Goal: Find specific page/section: Find specific page/section

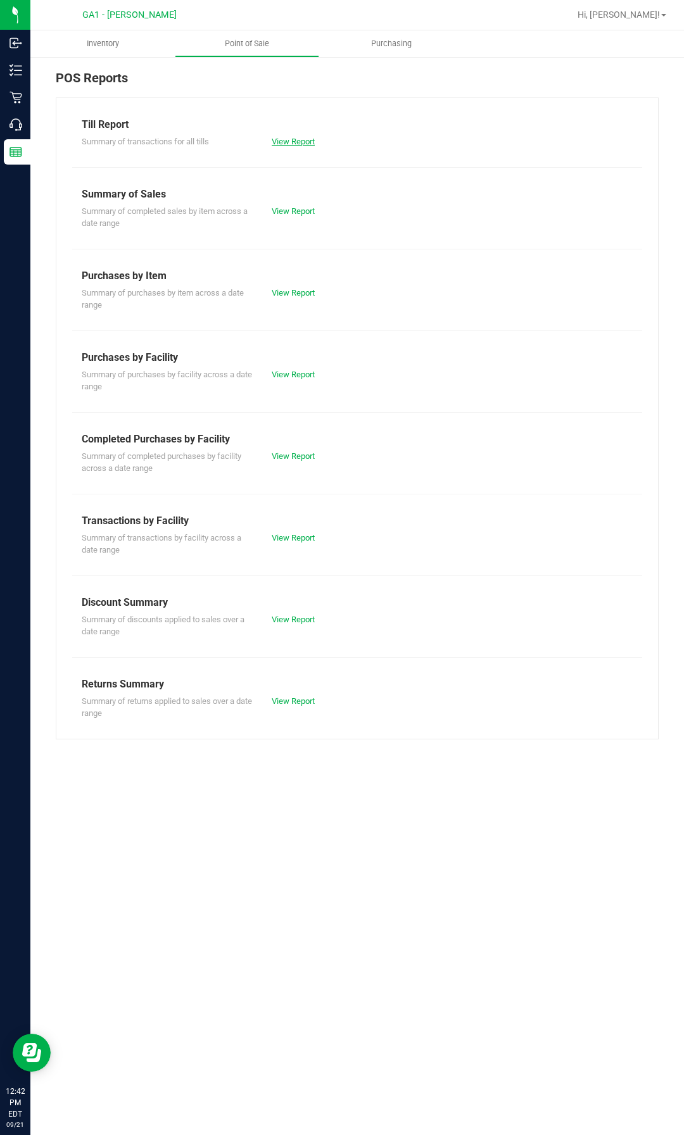
click at [308, 144] on link "View Report" at bounding box center [293, 141] width 43 height 9
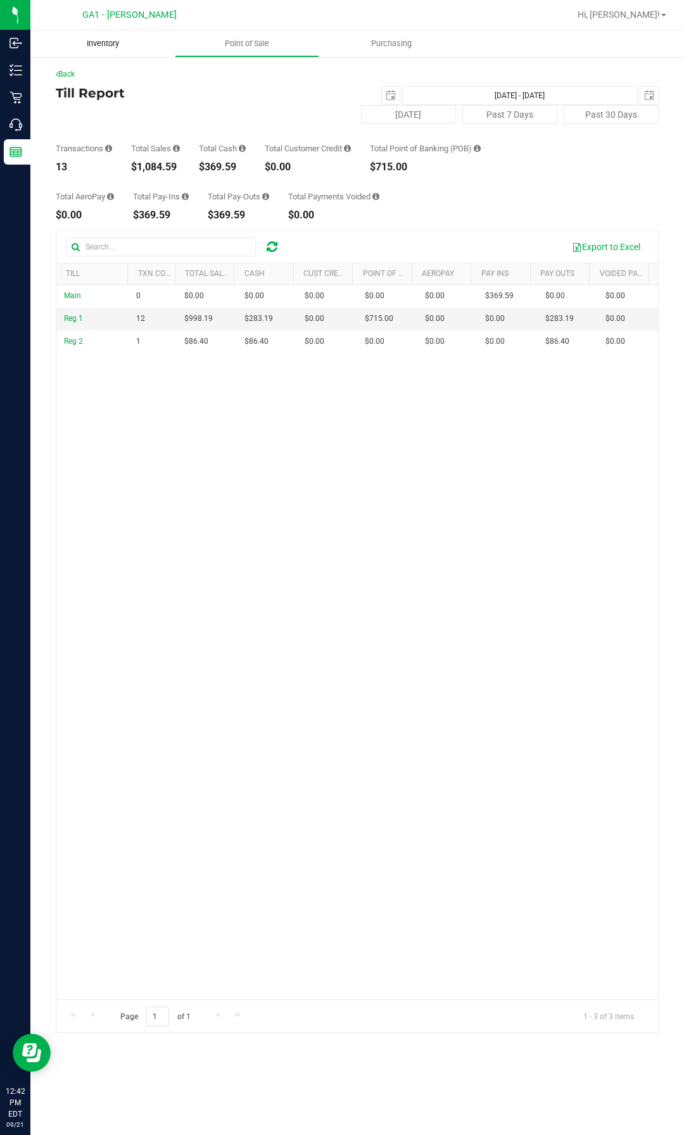
click at [130, 31] on uib-tab-heading "Inventory" at bounding box center [102, 43] width 144 height 27
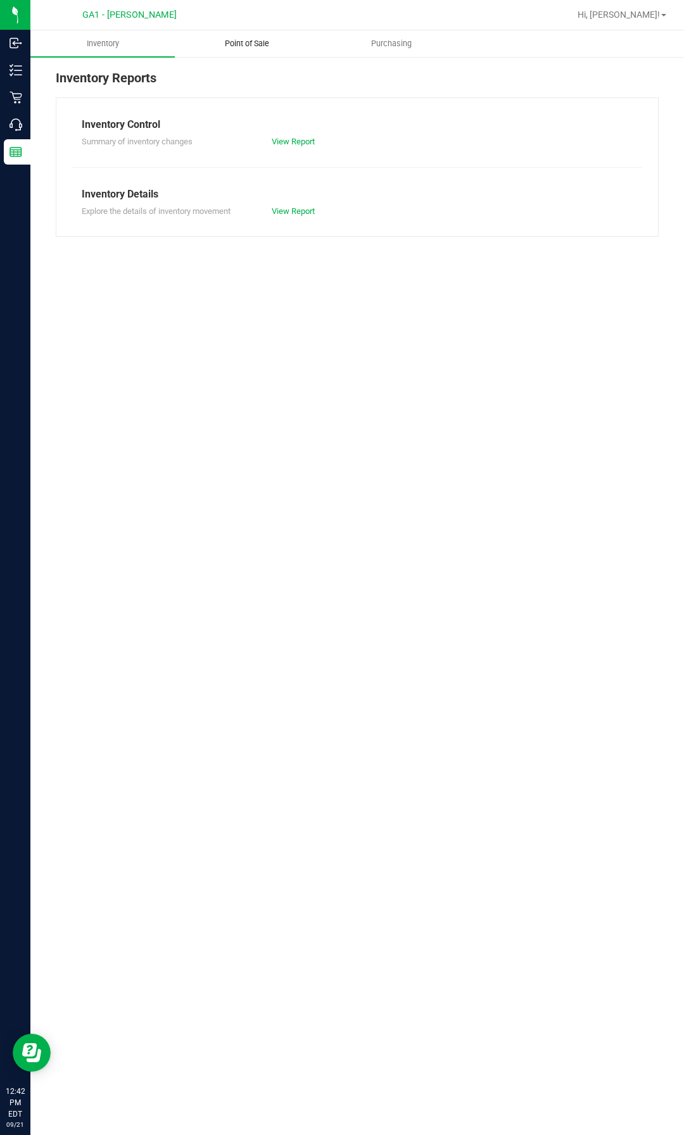
click at [242, 49] on uib-tab-heading "Point of Sale" at bounding box center [246, 43] width 143 height 25
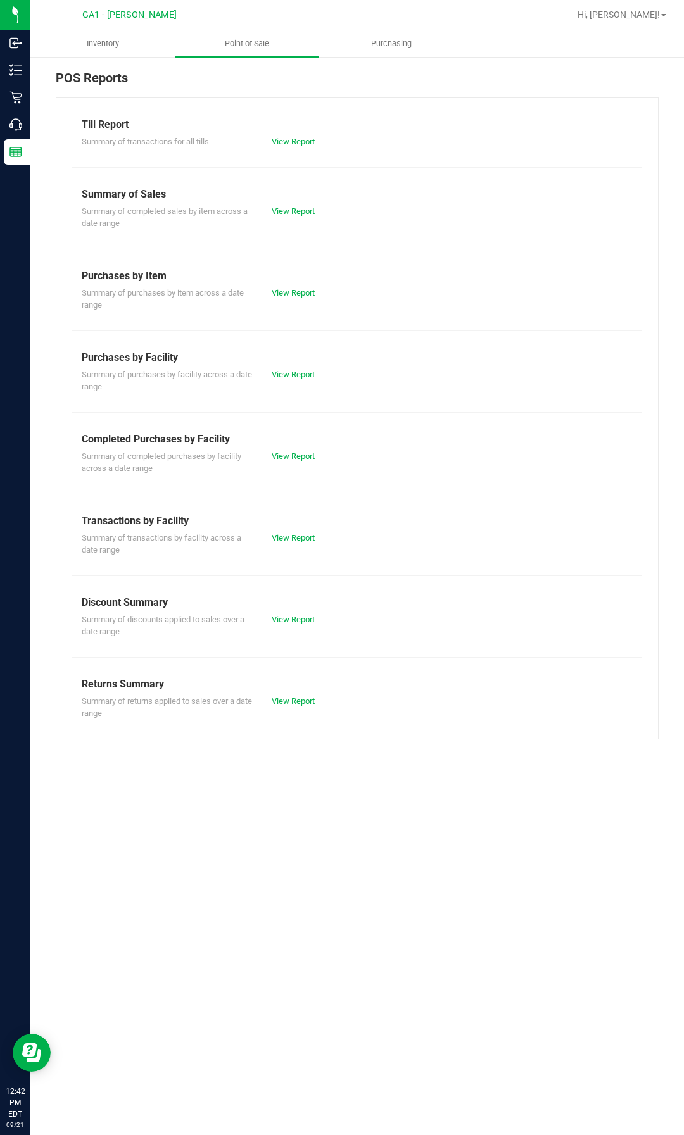
click at [301, 203] on div "Summary of completed sales by item across a date range View Report" at bounding box center [357, 216] width 570 height 28
click at [301, 205] on div "View Report" at bounding box center [357, 211] width 190 height 13
click at [301, 206] on link "View Report" at bounding box center [293, 210] width 43 height 9
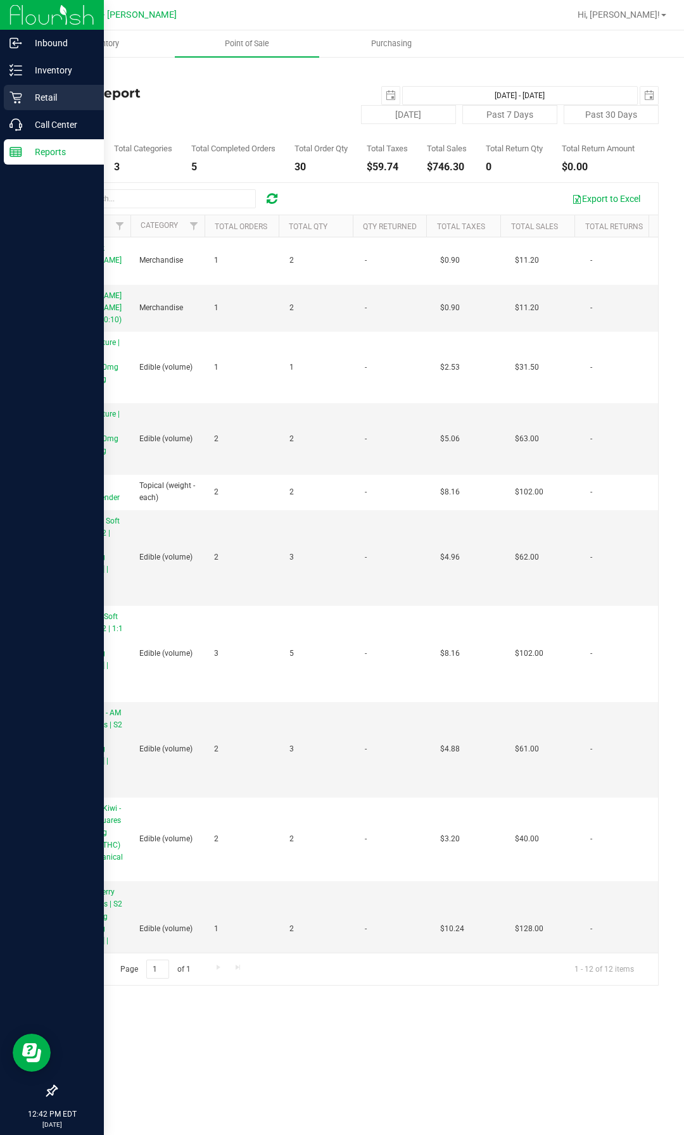
click at [49, 101] on p "Retail" at bounding box center [60, 97] width 76 height 15
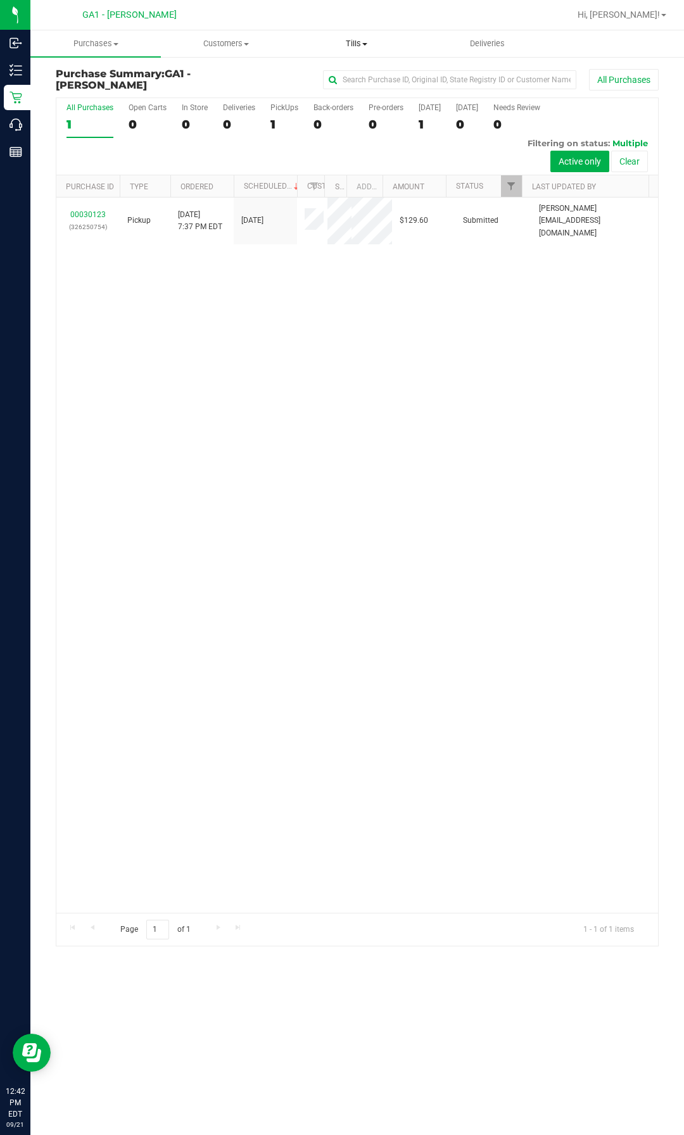
click at [342, 44] on span "Tills" at bounding box center [356, 43] width 129 height 11
click at [332, 75] on span "Manage tills" at bounding box center [333, 76] width 85 height 11
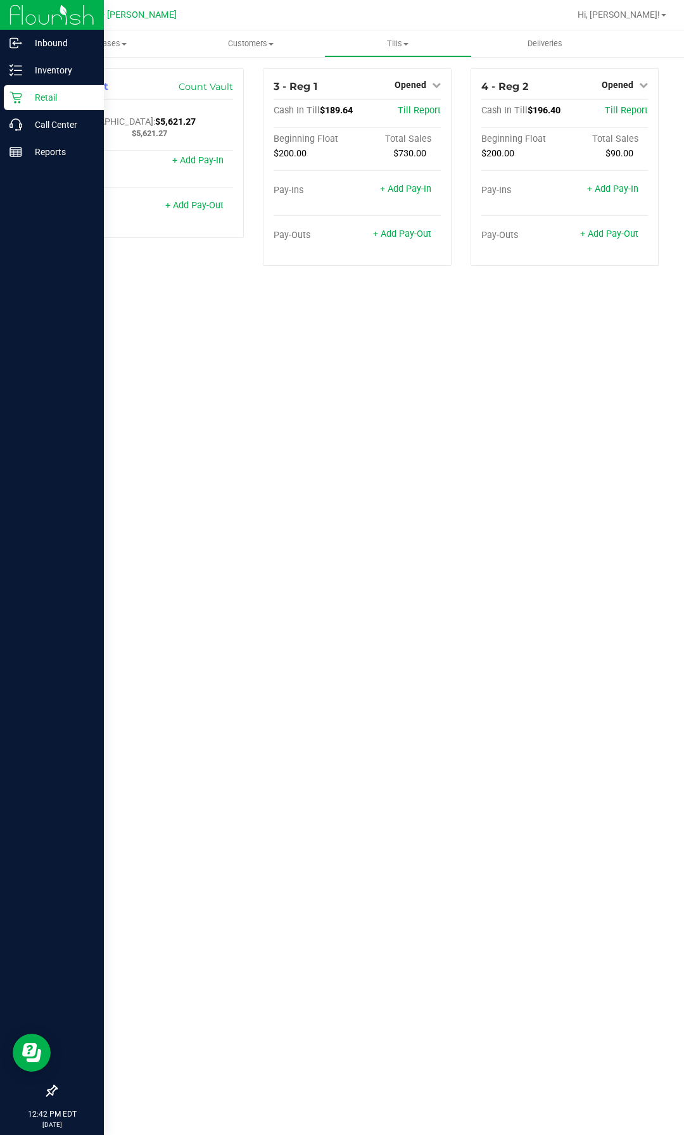
click at [18, 20] on img at bounding box center [51, 15] width 85 height 30
